Goal: Find specific page/section: Find specific page/section

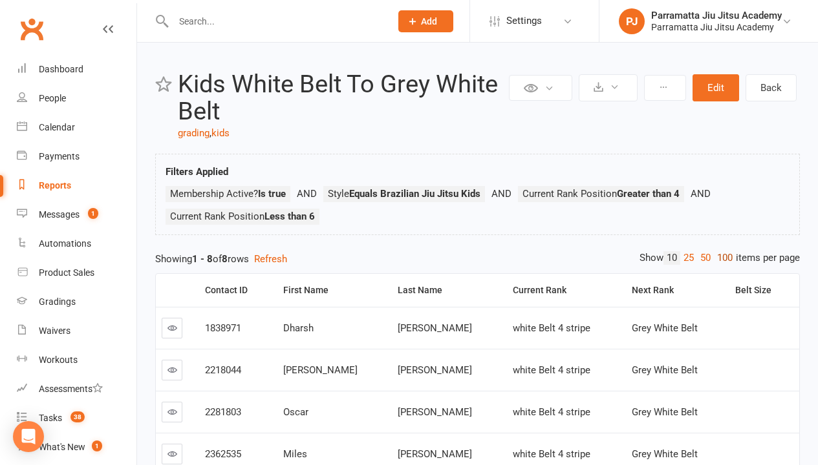
click at [721, 258] on link "100" at bounding box center [725, 258] width 22 height 14
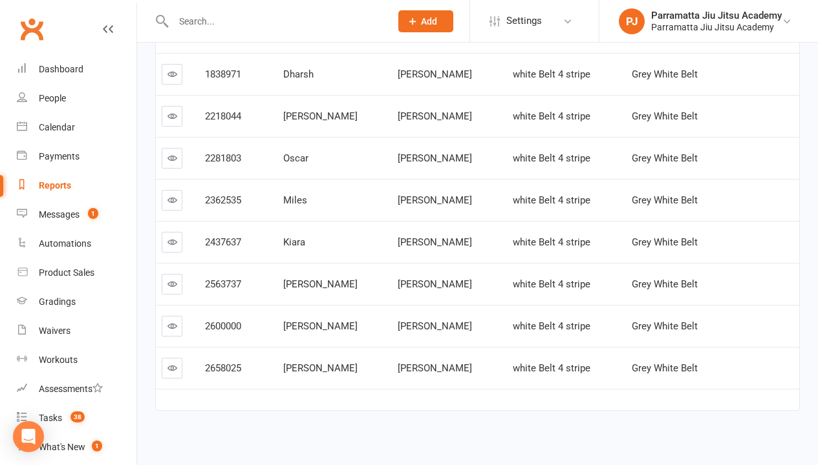
scroll to position [261, 0]
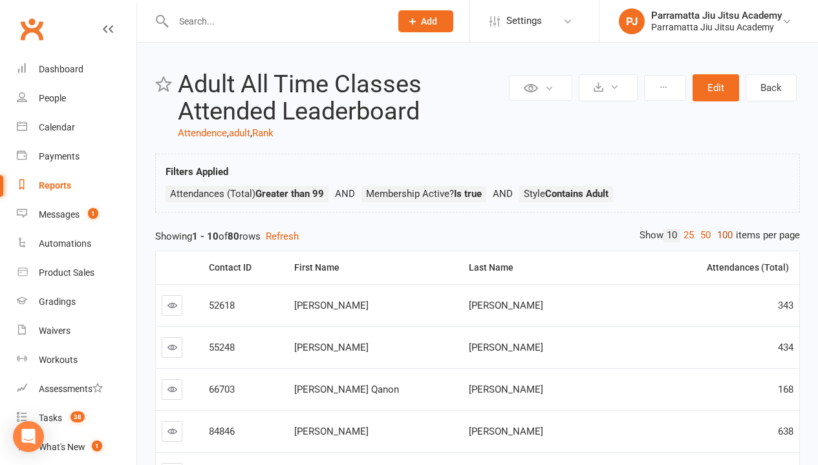
click at [721, 235] on link "100" at bounding box center [725, 236] width 22 height 14
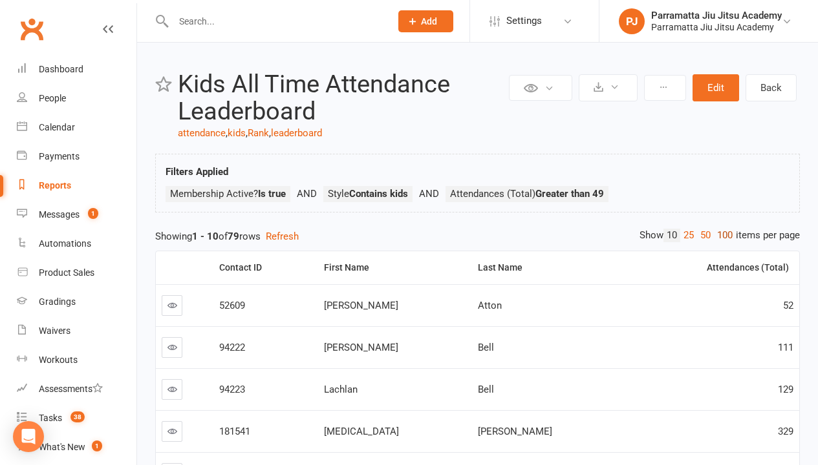
click at [721, 235] on link "100" at bounding box center [725, 236] width 22 height 14
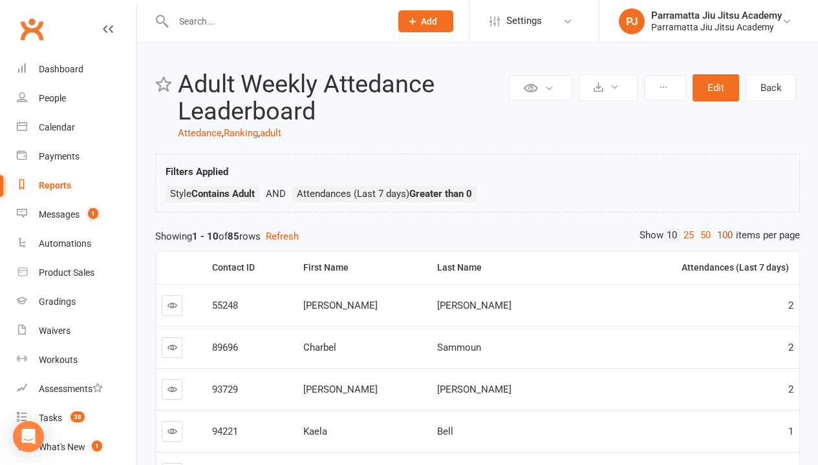
click at [721, 235] on link "100" at bounding box center [725, 236] width 22 height 14
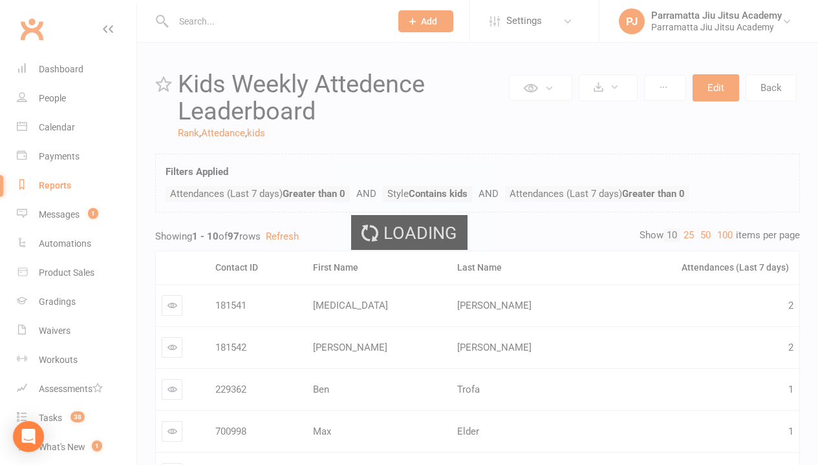
scroll to position [342, 0]
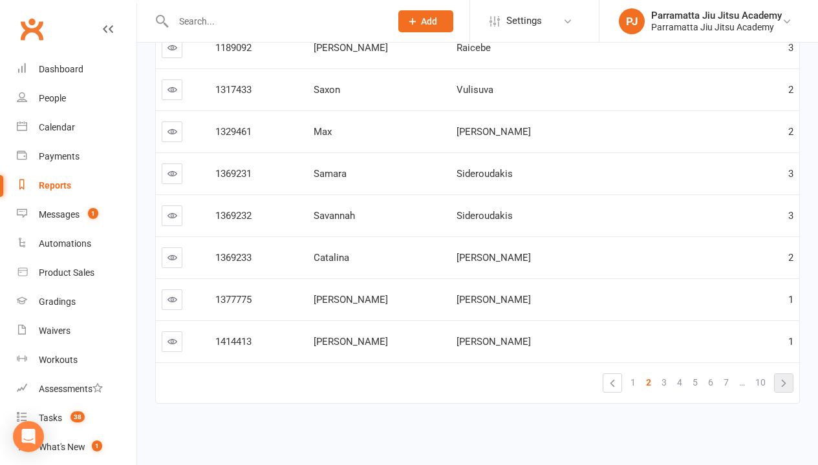
click at [783, 383] on link "»" at bounding box center [783, 383] width 18 height 18
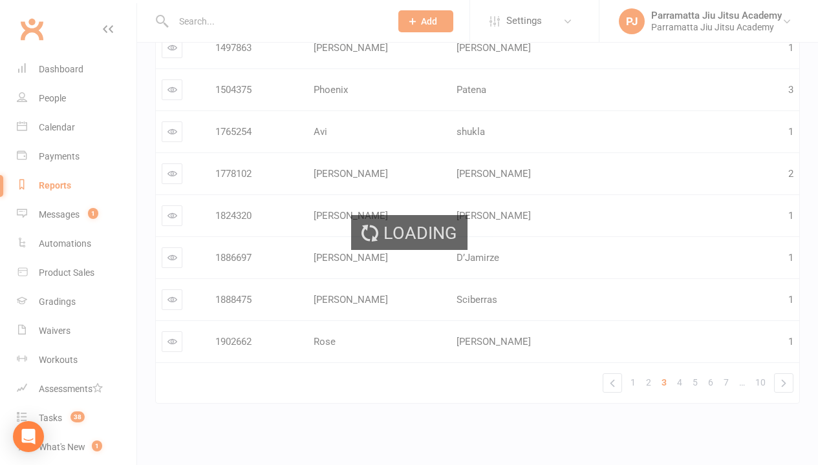
scroll to position [3, 0]
